Goal: Information Seeking & Learning: Learn about a topic

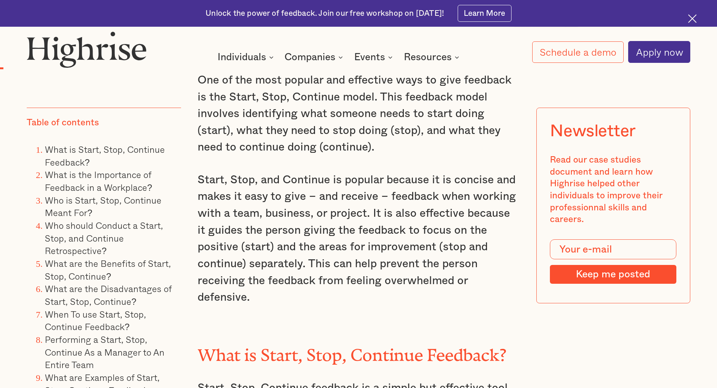
scroll to position [677, 0]
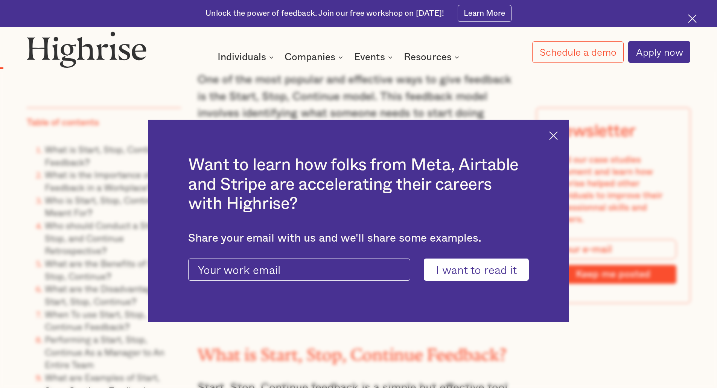
click at [556, 140] on div "Want to learn how folks from Meta, Airtable and Stripe are accelerating their c…" at bounding box center [358, 221] width 421 height 203
click at [557, 135] on img at bounding box center [553, 135] width 9 height 9
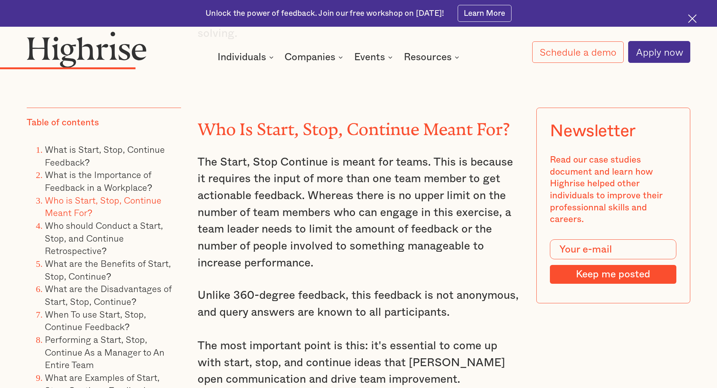
scroll to position [2295, 0]
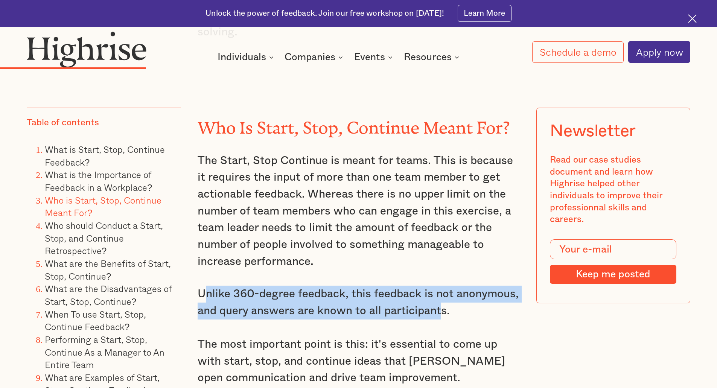
drag, startPoint x: 201, startPoint y: 280, endPoint x: 441, endPoint y: 298, distance: 240.7
click at [441, 298] on p "Unlike 360-degree feedback, this feedback is not anonymous, and query answers a…" at bounding box center [358, 336] width 322 height 101
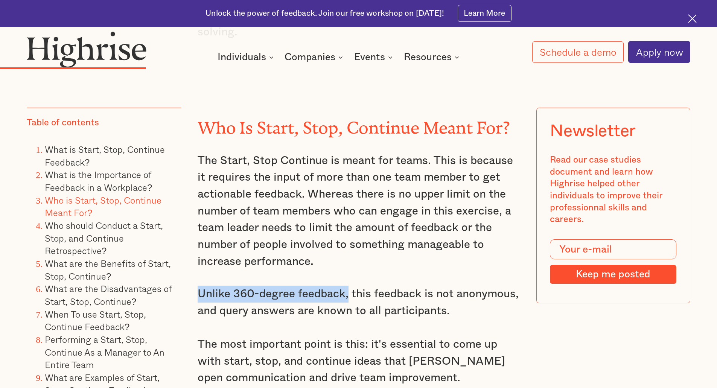
drag, startPoint x: 197, startPoint y: 283, endPoint x: 348, endPoint y: 277, distance: 151.3
click at [348, 286] on p "Unlike 360-degree feedback, this feedback is not anonymous, and query answers a…" at bounding box center [358, 336] width 322 height 101
drag, startPoint x: 356, startPoint y: 280, endPoint x: 196, endPoint y: 276, distance: 160.7
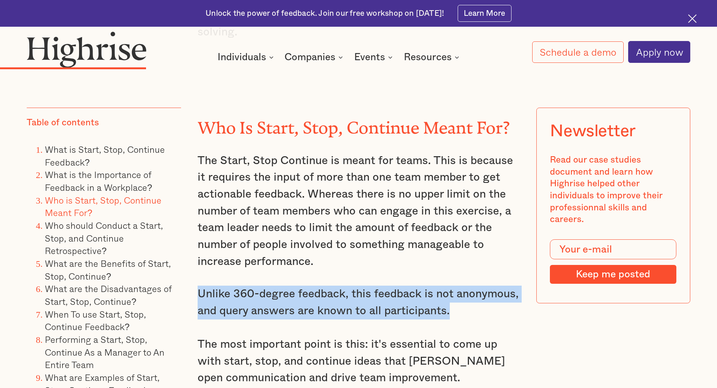
drag, startPoint x: 196, startPoint y: 276, endPoint x: 460, endPoint y: 297, distance: 265.6
click at [460, 297] on p "Unlike 360-degree feedback, this feedback is not anonymous, and query answers a…" at bounding box center [358, 336] width 322 height 101
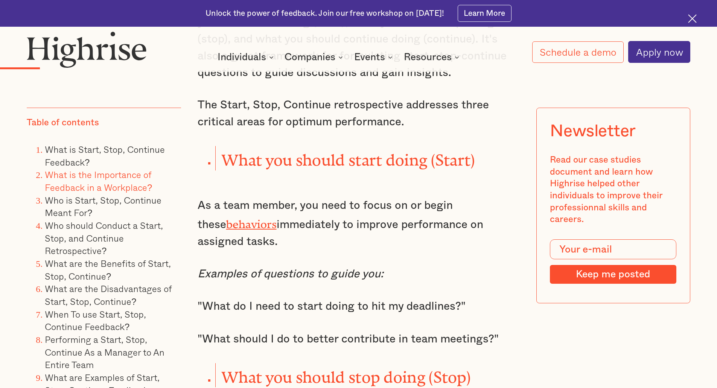
scroll to position [1091, 0]
